Goal: Obtain resource: Download file/media

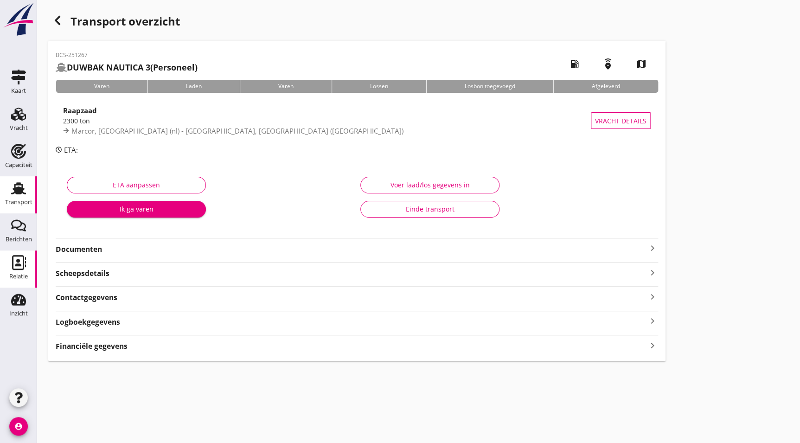
click at [26, 269] on div "Relatie" at bounding box center [18, 262] width 22 height 15
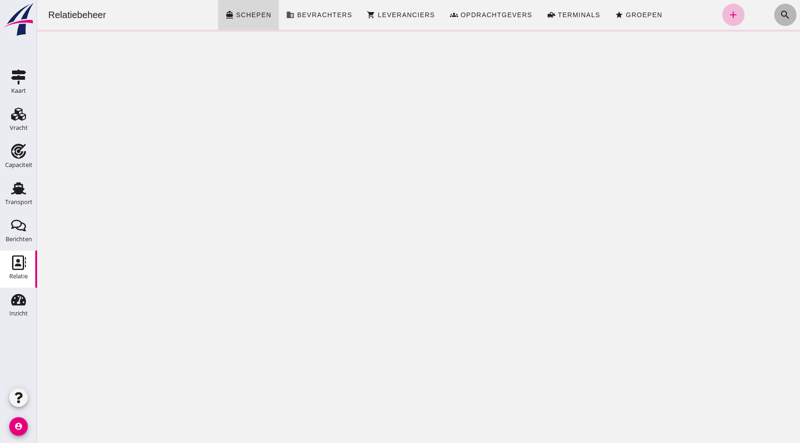
click at [780, 11] on icon "search" at bounding box center [785, 14] width 11 height 11
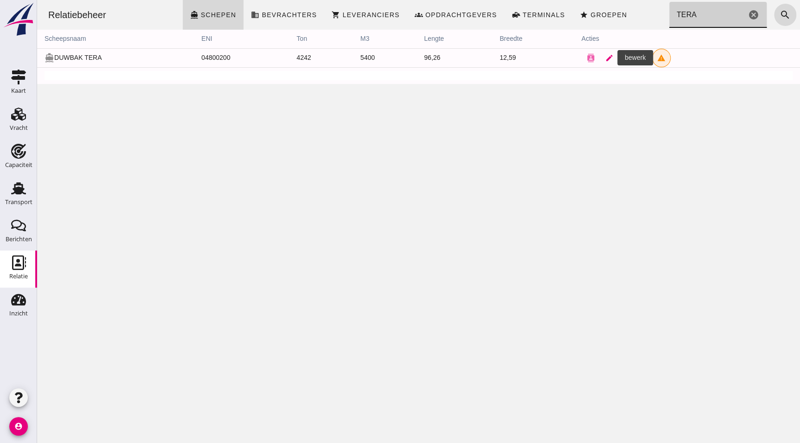
type input "TERA"
click at [605, 60] on icon "edit" at bounding box center [609, 58] width 8 height 8
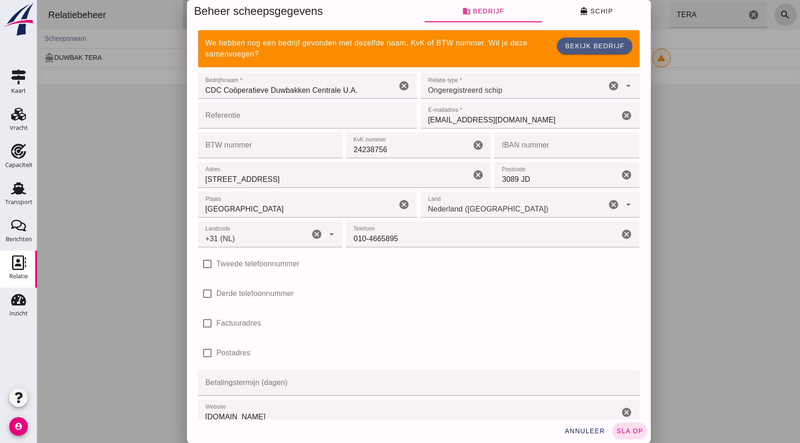
type input "+31 (NL)"
click at [608, 13] on span "directions_boat Schip" at bounding box center [595, 11] width 33 height 8
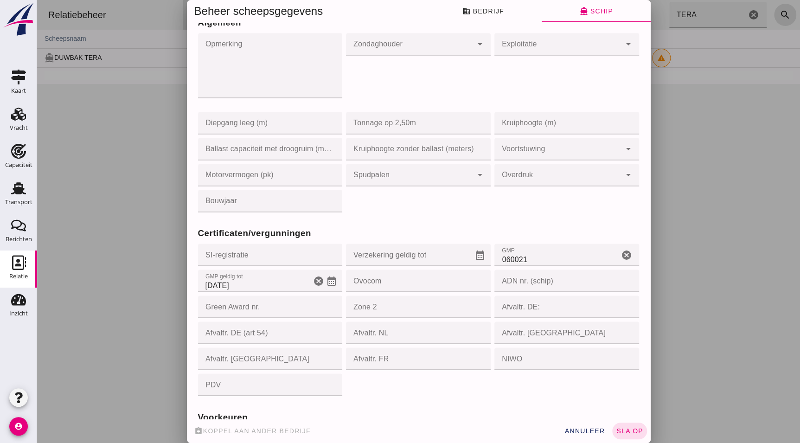
scroll to position [686, 0]
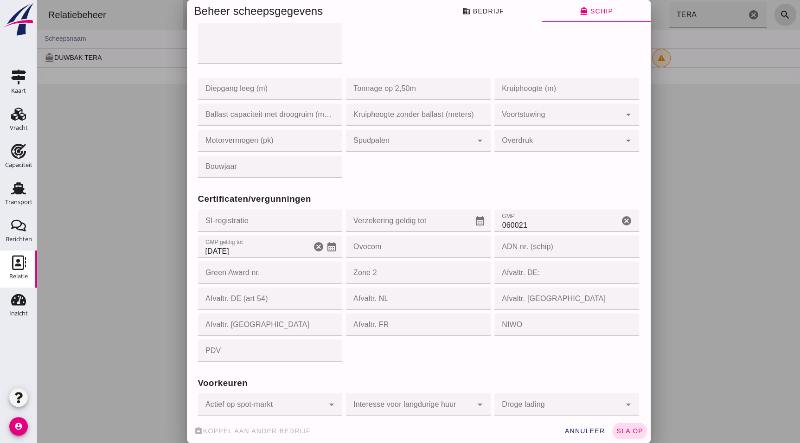
click at [253, 244] on input "[DATE]" at bounding box center [254, 246] width 113 height 22
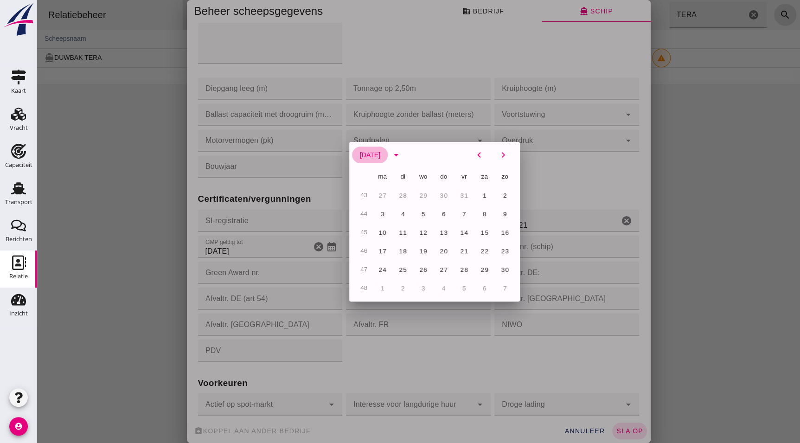
click at [380, 156] on span "[DATE]" at bounding box center [369, 154] width 21 height 7
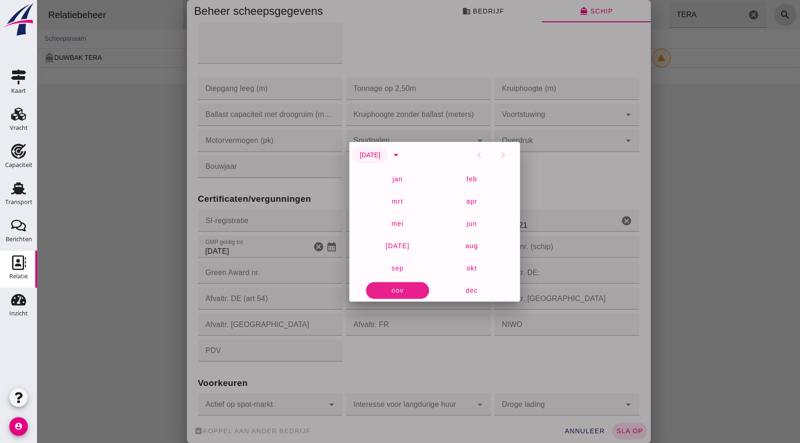
click at [380, 155] on span "[DATE]" at bounding box center [369, 154] width 21 height 7
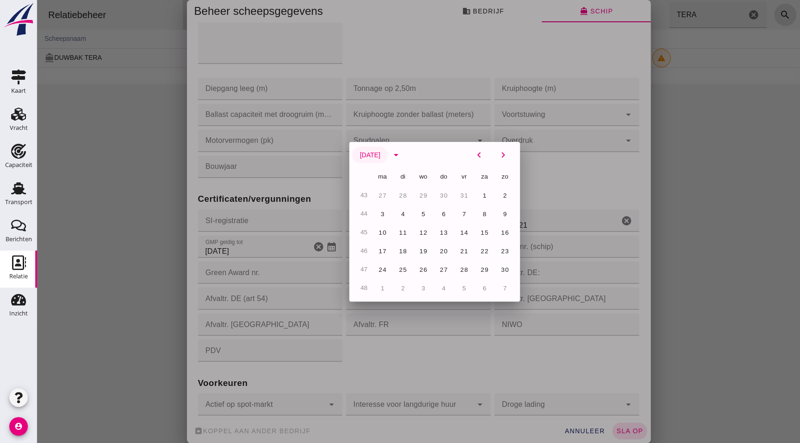
click at [380, 157] on span "[DATE]" at bounding box center [369, 154] width 21 height 7
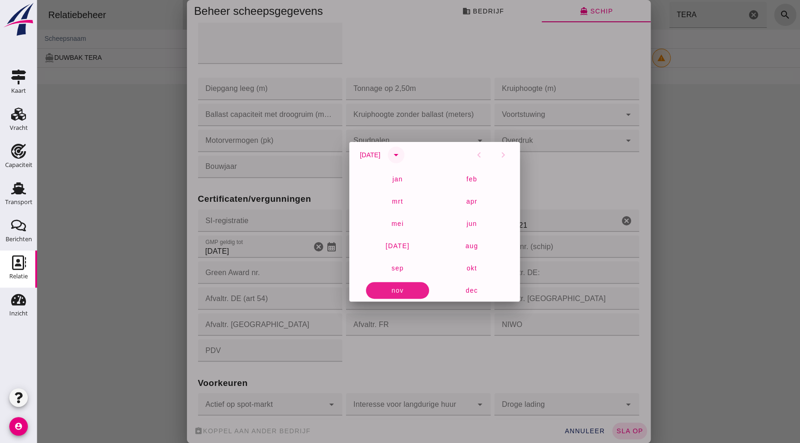
click at [402, 156] on icon "arrow_drop_down" at bounding box center [396, 154] width 11 height 11
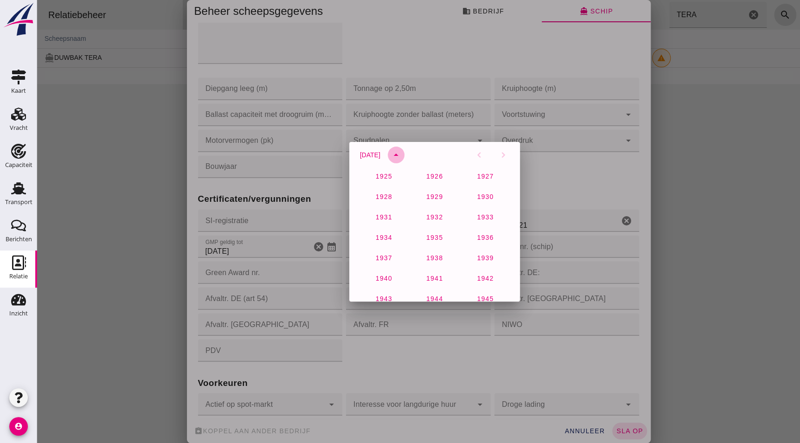
scroll to position [615, 0]
click at [384, 258] on span "2027" at bounding box center [383, 255] width 17 height 7
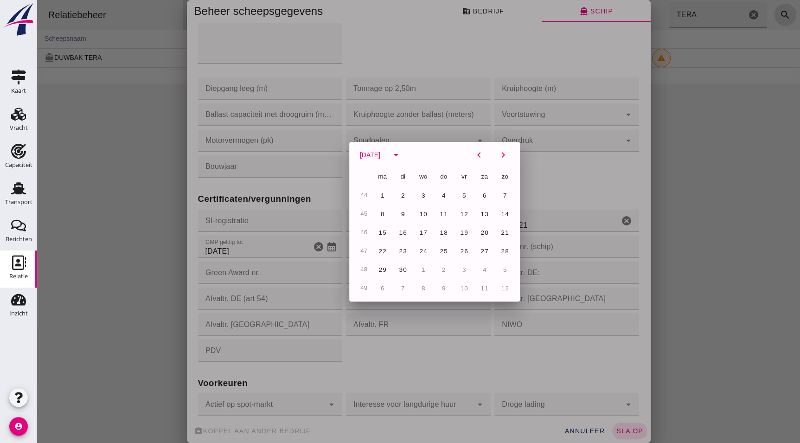
click at [443, 154] on div "[DATE] arrow_drop_down chevron_left chevron_right" at bounding box center [434, 155] width 171 height 26
click at [503, 251] on span "28" at bounding box center [504, 251] width 9 height 7
type input "[DATE]"
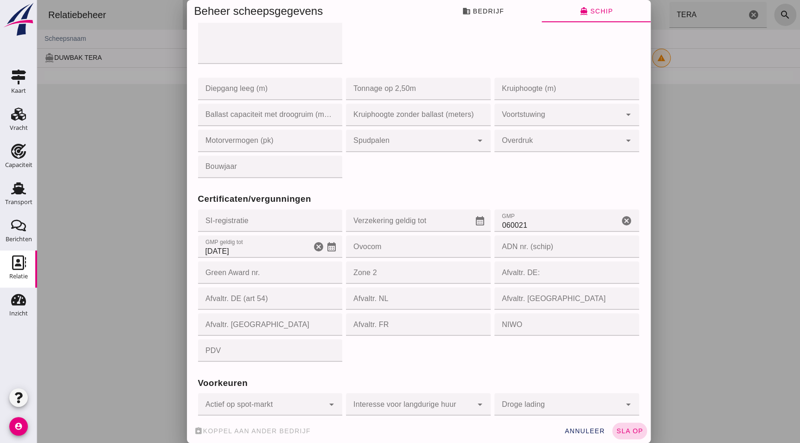
click at [631, 431] on span "sla op" at bounding box center [629, 430] width 27 height 7
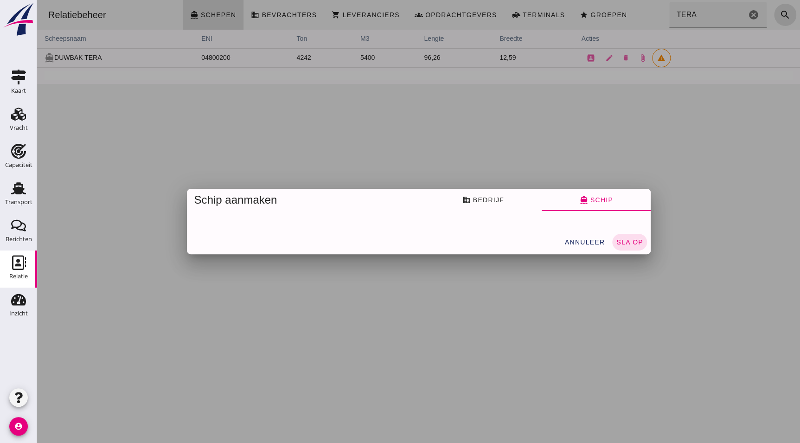
scroll to position [0, 0]
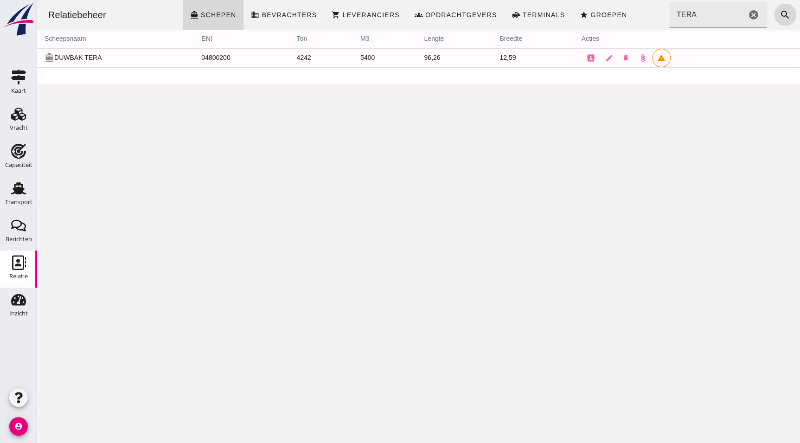
click at [38, 191] on div "Relatiebeheer directions_boat Schepen business Bevrachters shopping_cart Levera…" at bounding box center [418, 221] width 763 height 443
click at [44, 191] on div "Relatiebeheer directions_boat Schepen business Bevrachters shopping_cart Levera…" at bounding box center [418, 221] width 763 height 443
click at [26, 191] on div "Transport" at bounding box center [18, 188] width 22 height 15
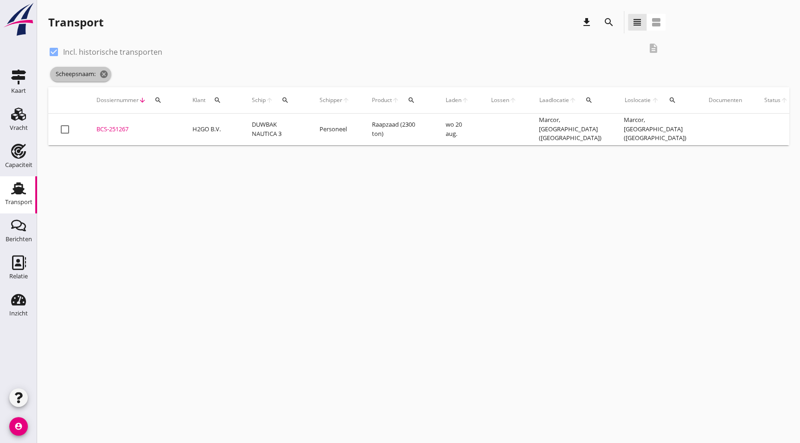
click at [105, 80] on span "Scheepsnaam: cancel" at bounding box center [80, 74] width 61 height 15
click at [105, 77] on icon "cancel" at bounding box center [103, 74] width 9 height 9
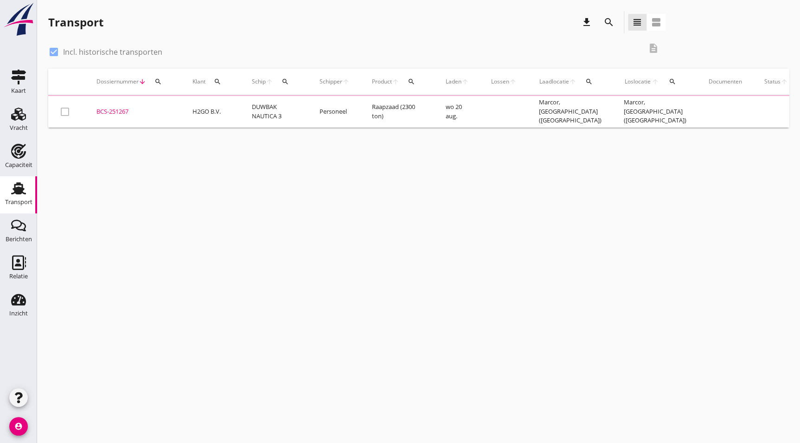
click at [608, 21] on icon "search" at bounding box center [608, 22] width 11 height 11
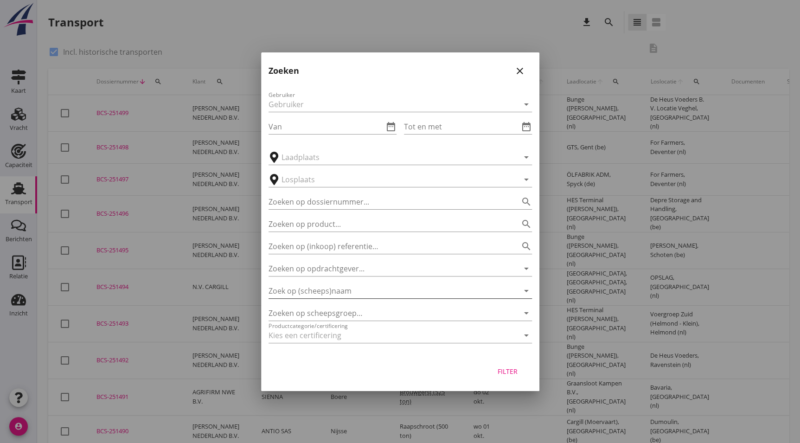
click at [359, 290] on input "Zoek op (scheeps)naam" at bounding box center [387, 290] width 237 height 15
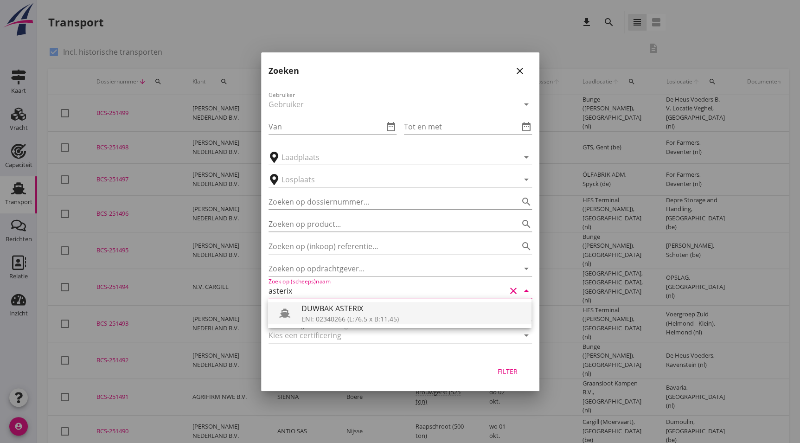
click at [356, 305] on div "DUWBAK ASTERIX" at bounding box center [412, 308] width 223 height 11
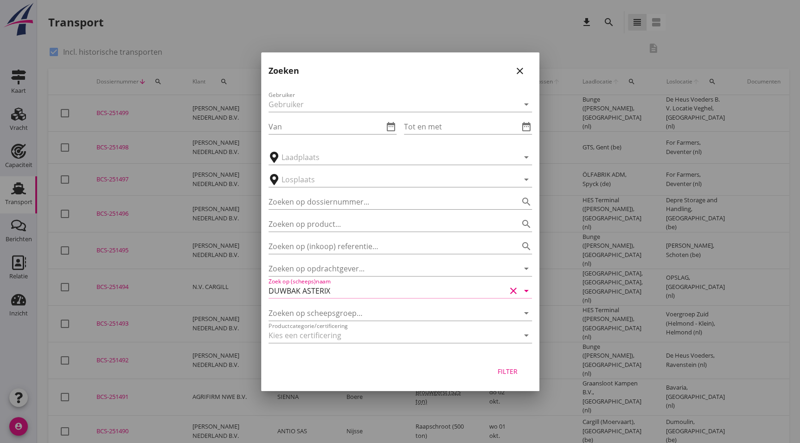
click at [505, 372] on div "Filter" at bounding box center [508, 371] width 26 height 10
type input "DUWBAK ASTERIX"
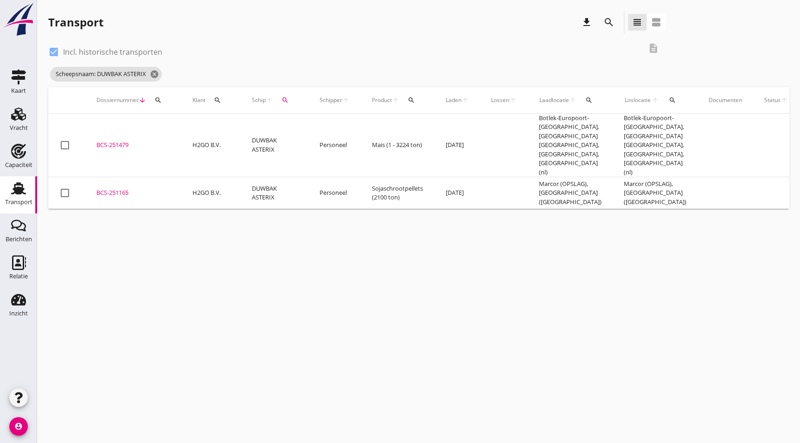
click at [133, 142] on div "BCS-251479" at bounding box center [133, 145] width 74 height 9
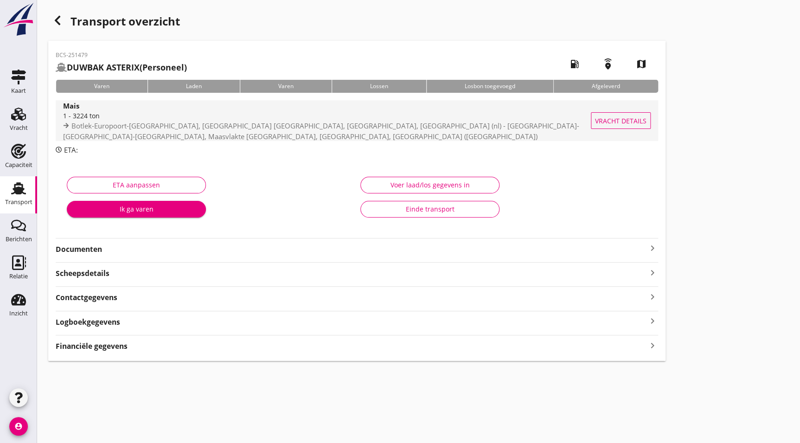
click at [160, 131] on div "Botlek-Europoort-[GEOGRAPHIC_DATA], [GEOGRAPHIC_DATA] [GEOGRAPHIC_DATA], [GEOGR…" at bounding box center [340, 131] width 554 height 20
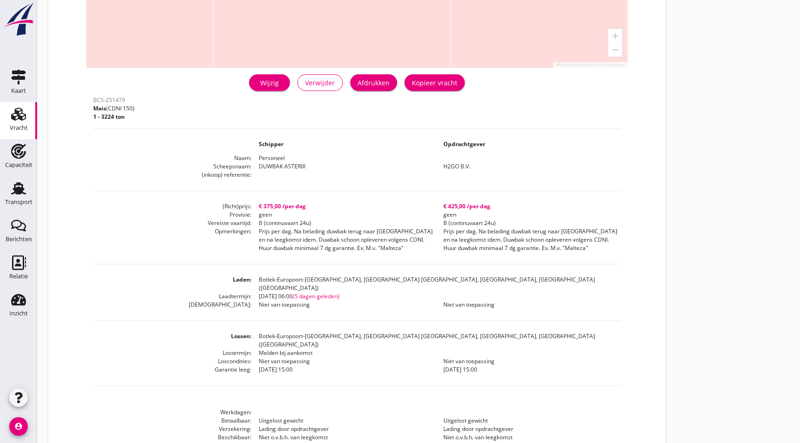
scroll to position [136, 0]
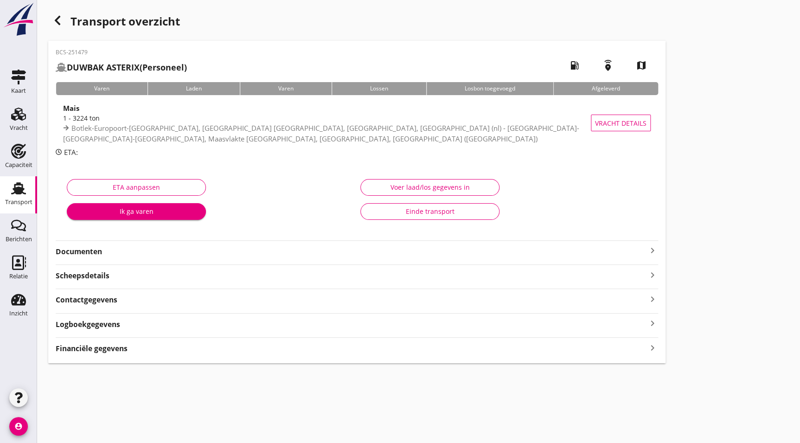
click at [111, 248] on strong "Documenten" at bounding box center [351, 251] width 591 height 11
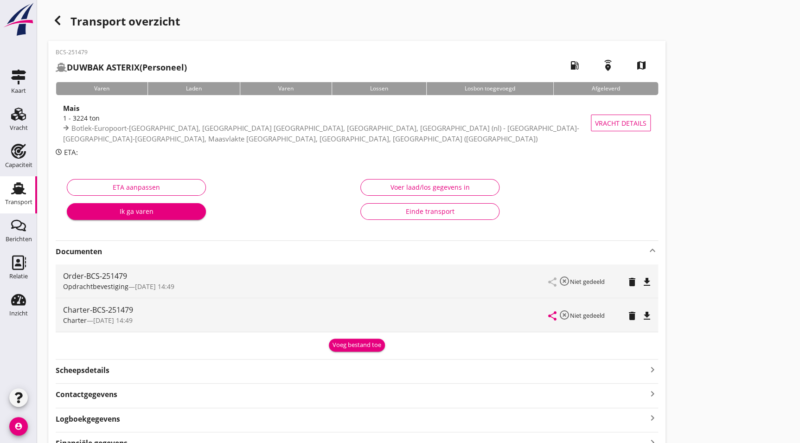
click at [649, 314] on icon "file_download" at bounding box center [646, 315] width 11 height 11
click at [649, 278] on icon "file_download" at bounding box center [646, 281] width 11 height 11
click at [3, 197] on link "Transport Transport" at bounding box center [18, 194] width 37 height 37
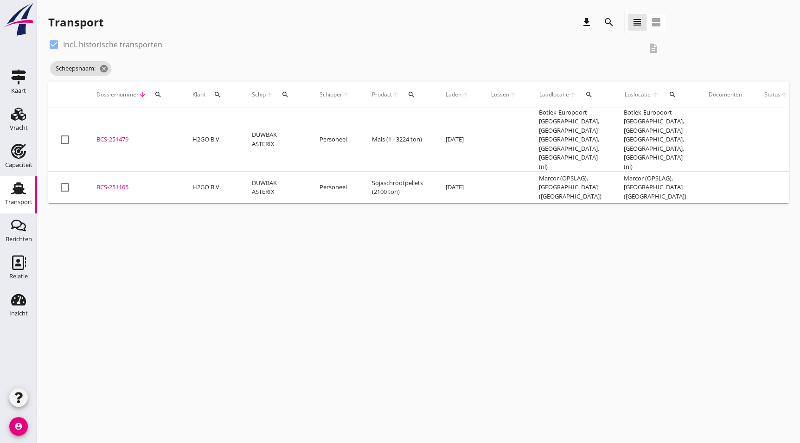
click at [57, 46] on div at bounding box center [54, 45] width 16 height 16
checkbox input "false"
click at [145, 69] on span "Scheepsnaam: DUWBAK ASTERIX cancel" at bounding box center [106, 68] width 112 height 15
click at [162, 65] on span "Scheepsnaam: DUWBAK ASTERIX cancel" at bounding box center [106, 68] width 112 height 15
click at [158, 69] on icon "cancel" at bounding box center [154, 68] width 9 height 9
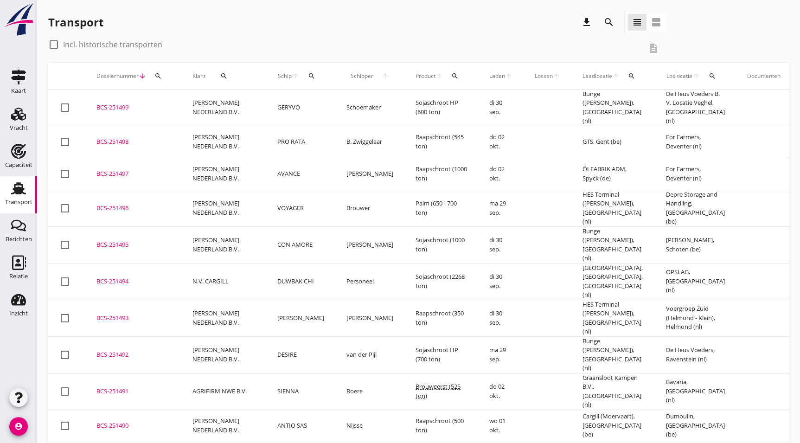
click at [260, 38] on div "check_box_outline_blank Incl. historische transporten" at bounding box center [344, 44] width 593 height 15
click at [131, 350] on div "BCS-251492" at bounding box center [133, 354] width 74 height 9
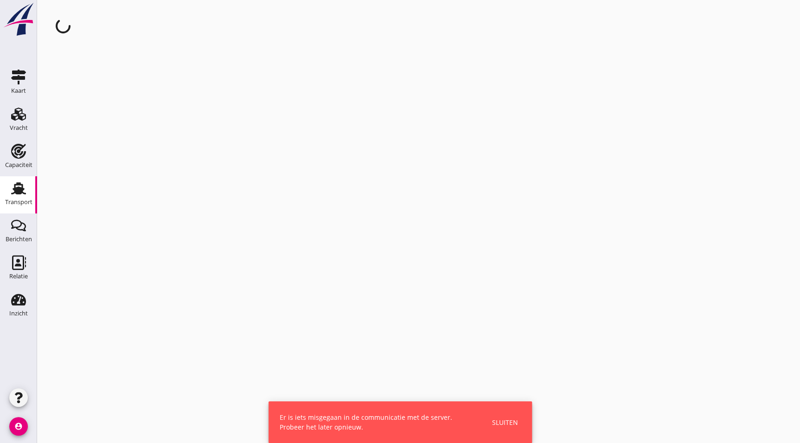
click at [34, 188] on link "Transport Transport" at bounding box center [18, 194] width 37 height 37
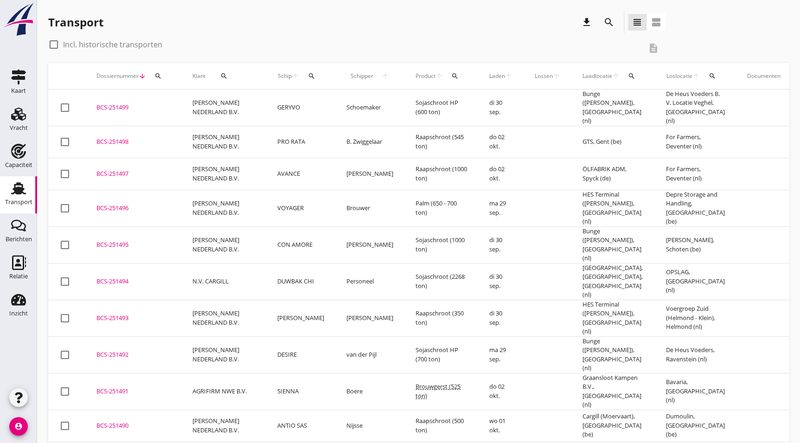
click at [127, 314] on div "BCS-251493" at bounding box center [133, 318] width 74 height 9
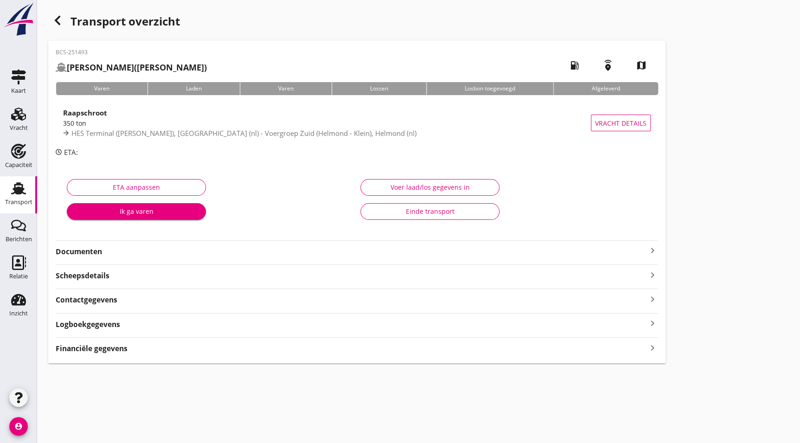
click at [58, 18] on use "button" at bounding box center [58, 20] width 6 height 9
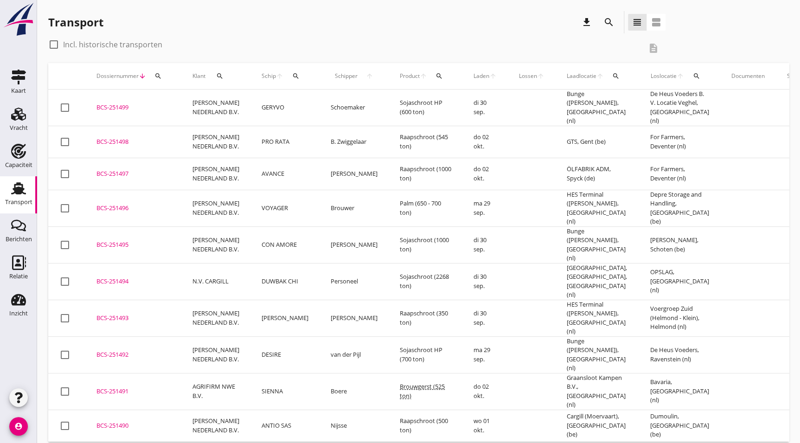
click at [128, 350] on div "BCS-251492" at bounding box center [133, 354] width 74 height 9
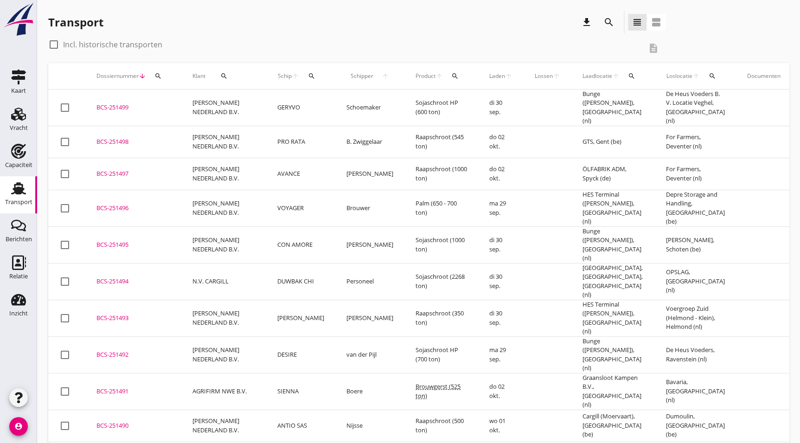
click at [138, 314] on div "BCS-251493" at bounding box center [133, 318] width 74 height 9
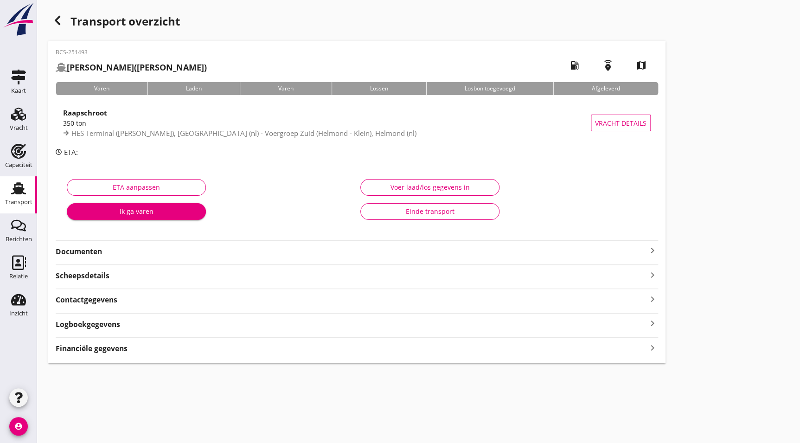
click at [114, 249] on strong "Documenten" at bounding box center [351, 251] width 591 height 11
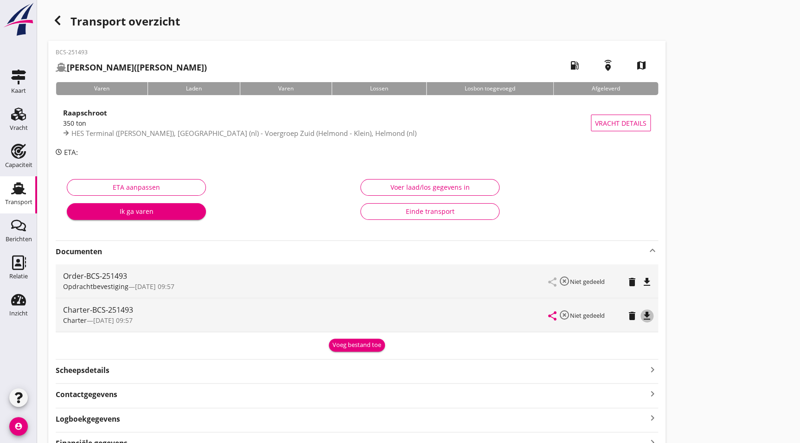
click at [648, 320] on icon "file_download" at bounding box center [646, 315] width 11 height 11
click at [58, 11] on div "button" at bounding box center [57, 20] width 19 height 19
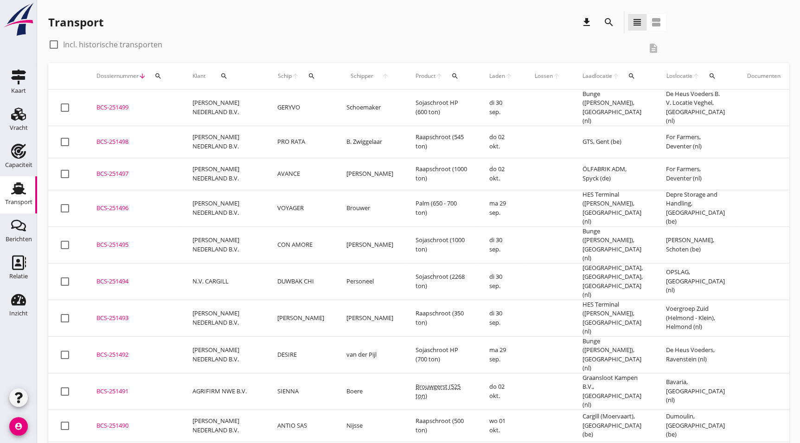
click at [135, 277] on div "BCS-251494" at bounding box center [133, 281] width 74 height 9
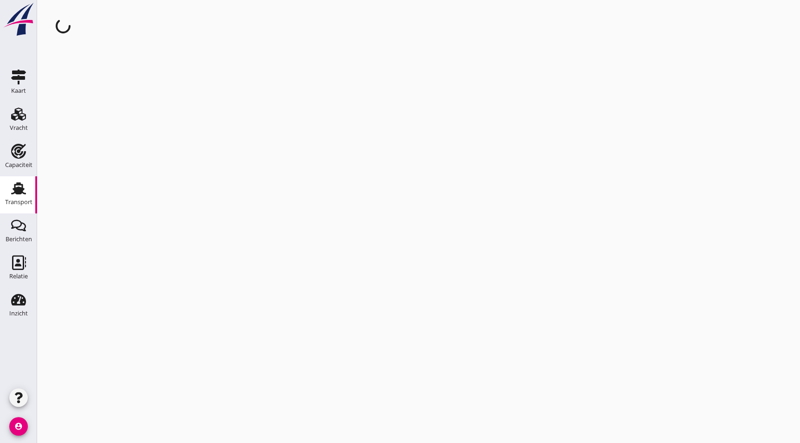
drag, startPoint x: 352, startPoint y: 201, endPoint x: 353, endPoint y: 196, distance: 4.7
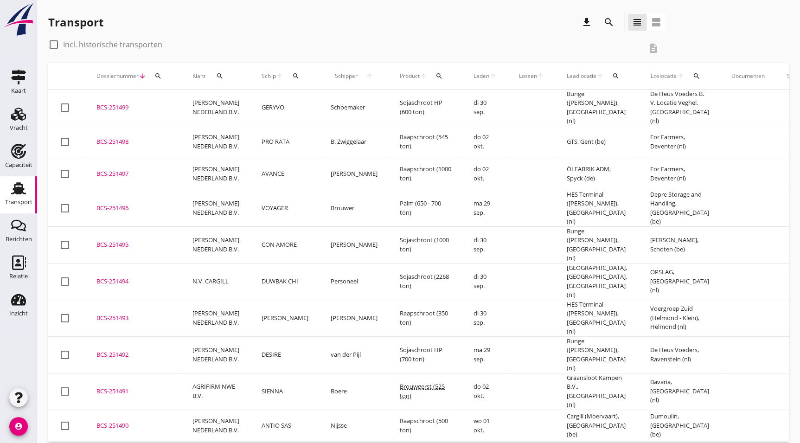
click at [115, 240] on div "BCS-251495" at bounding box center [133, 244] width 74 height 9
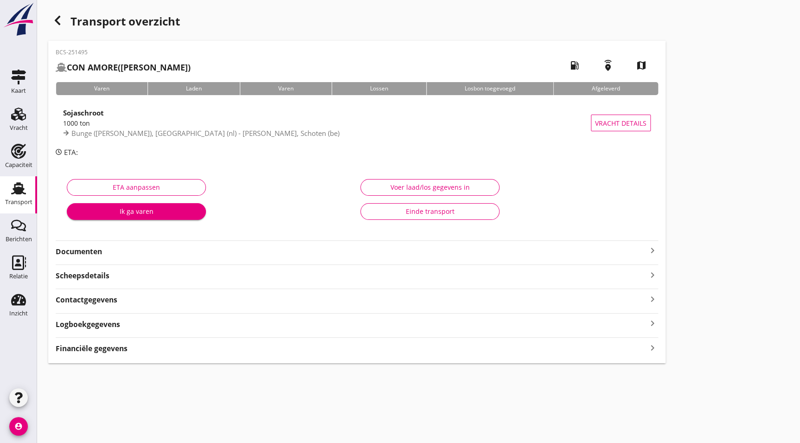
click at [111, 252] on strong "Documenten" at bounding box center [351, 251] width 591 height 11
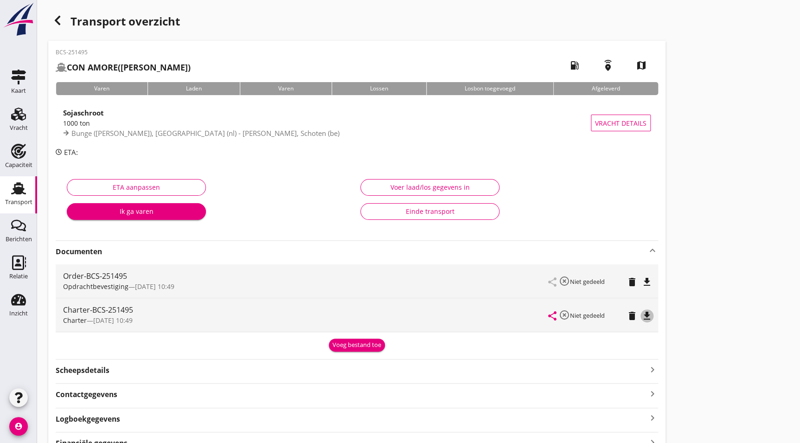
click at [652, 315] on icon "file_download" at bounding box center [646, 315] width 11 height 11
click at [56, 19] on use "button" at bounding box center [58, 20] width 6 height 9
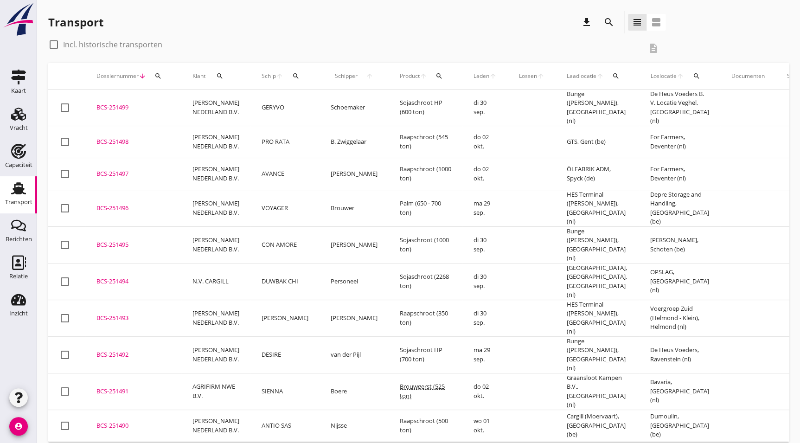
click at [117, 194] on td "BCS-251496 upload_file Drop hier uw bestand om het aan het dossier toe te voegen" at bounding box center [133, 208] width 96 height 37
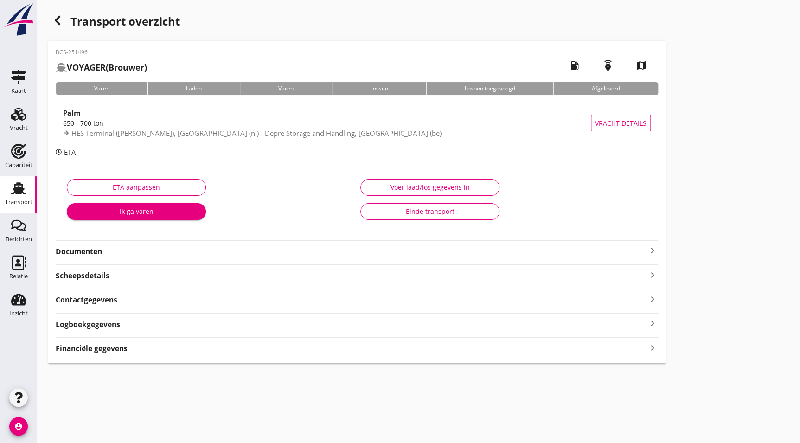
click at [222, 250] on strong "Documenten" at bounding box center [351, 251] width 591 height 11
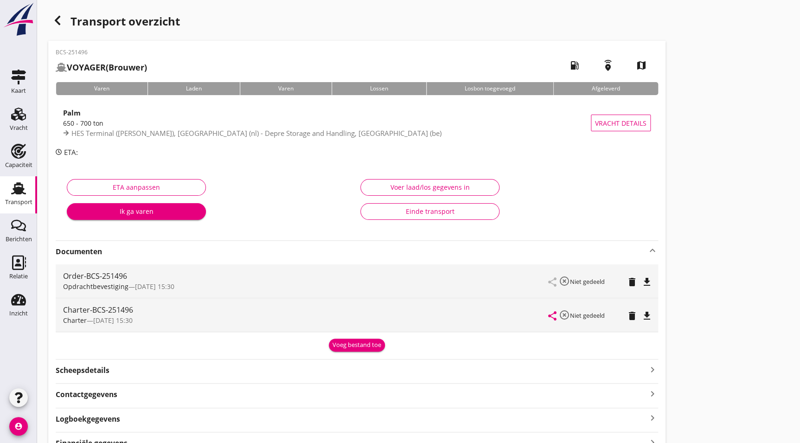
click at [649, 318] on icon "file_download" at bounding box center [646, 315] width 11 height 11
click at [51, 22] on div "button" at bounding box center [57, 20] width 19 height 19
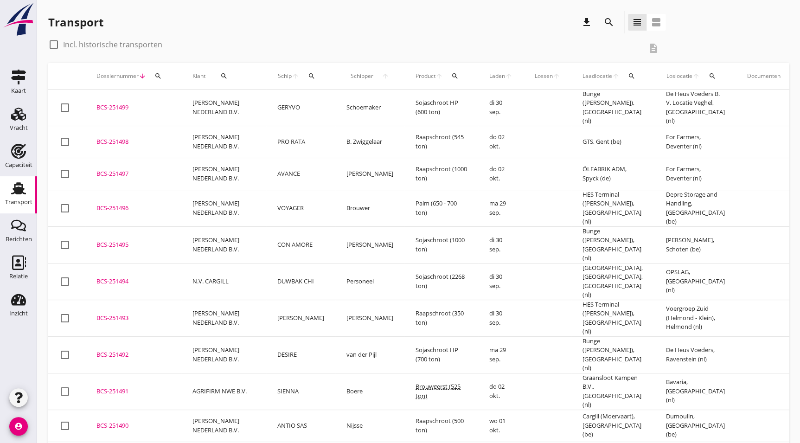
drag, startPoint x: 122, startPoint y: 171, endPoint x: 355, endPoint y: 180, distance: 233.5
click at [122, 171] on div "BCS-251497" at bounding box center [133, 173] width 74 height 9
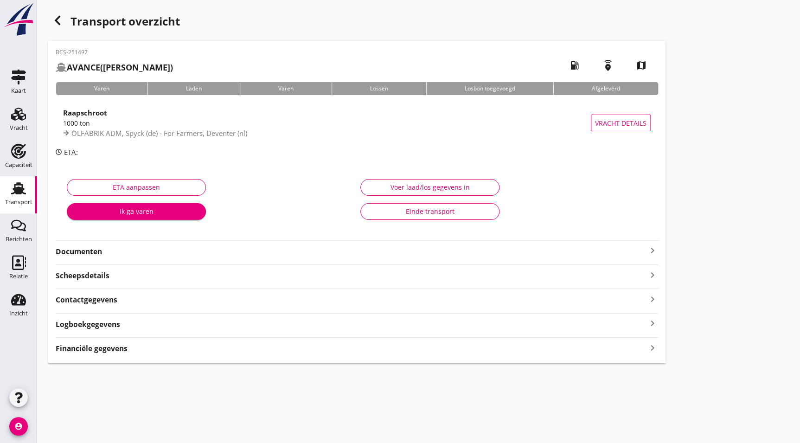
click at [115, 246] on strong "Documenten" at bounding box center [351, 251] width 591 height 11
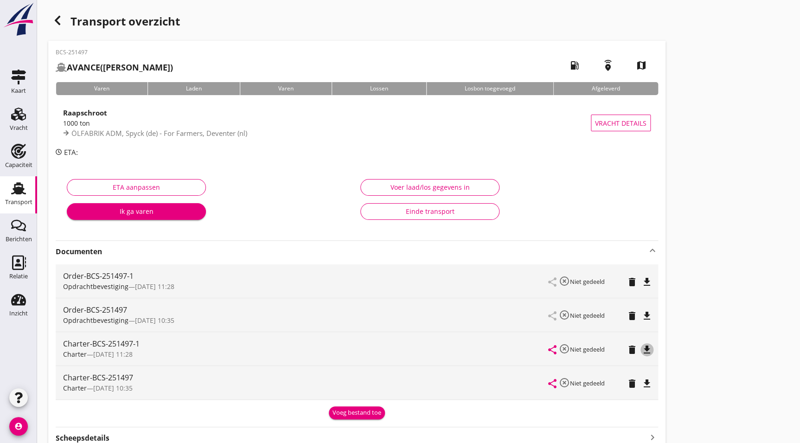
click at [647, 348] on icon "file_download" at bounding box center [646, 349] width 11 height 11
click at [58, 14] on div "button" at bounding box center [57, 20] width 19 height 19
